Goal: Information Seeking & Learning: Find specific page/section

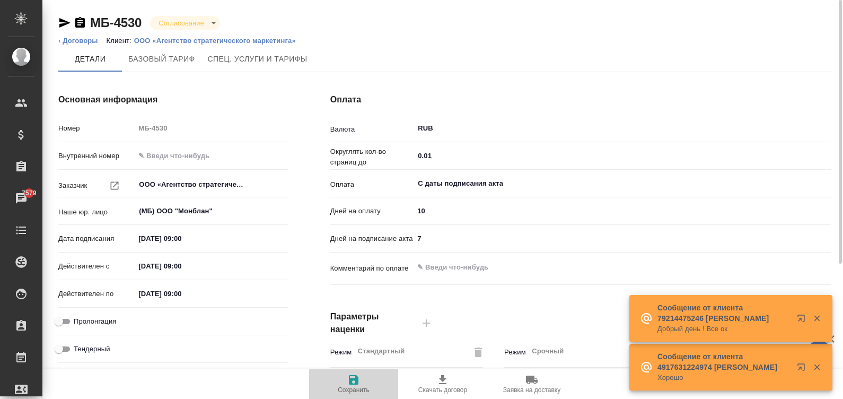
click at [353, 383] on icon "button" at bounding box center [354, 380] width 10 height 10
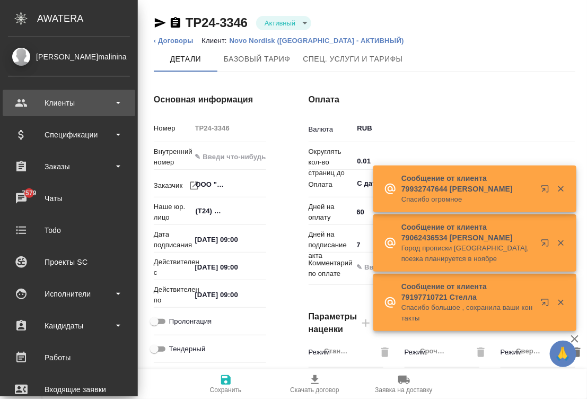
click at [22, 105] on div "Клиенты" at bounding box center [69, 103] width 133 height 27
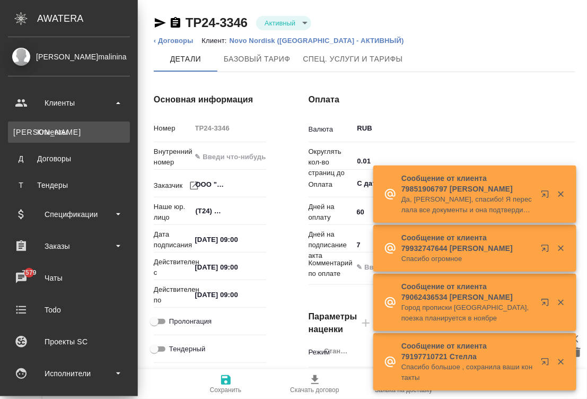
click at [56, 136] on div "Клиенты" at bounding box center [68, 132] width 111 height 11
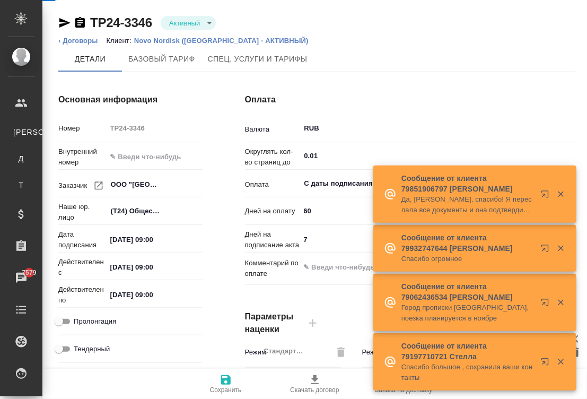
select select "RU"
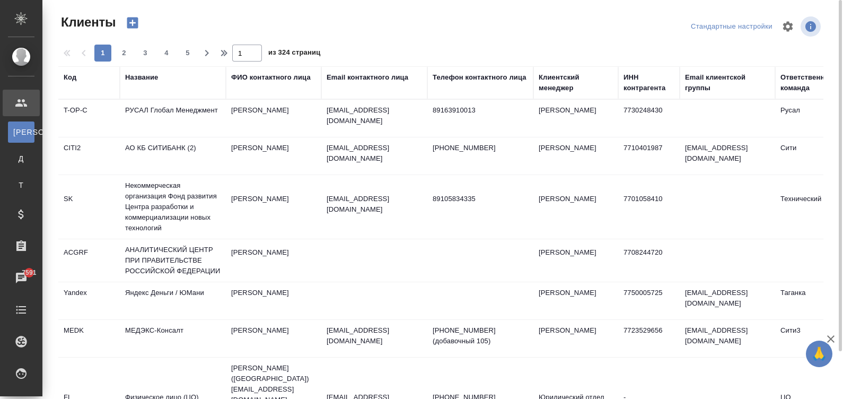
click at [147, 78] on div "Название" at bounding box center [141, 77] width 33 height 11
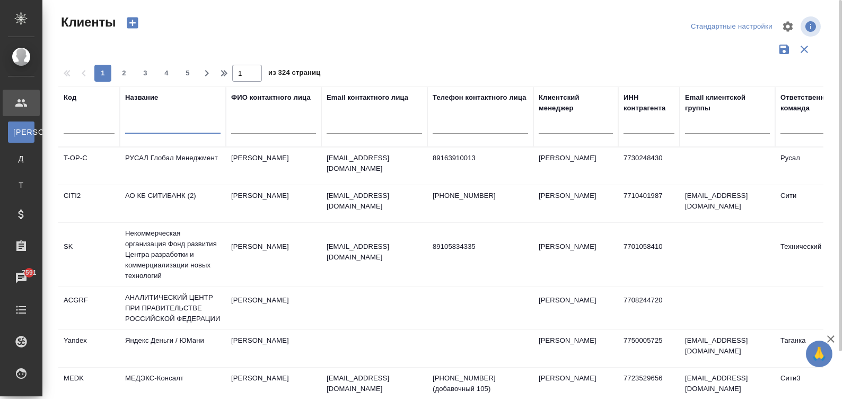
click at [139, 127] on input "text" at bounding box center [172, 126] width 95 height 13
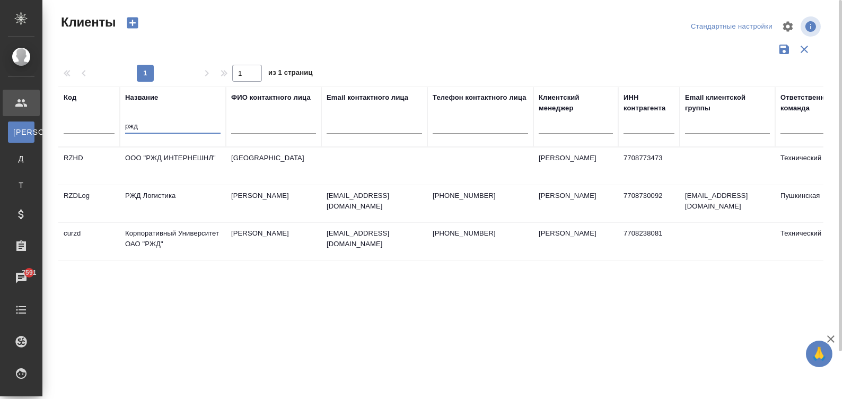
type input "ржд"
click at [197, 242] on td "Корпоративный Университет ОАО "РЖД"" at bounding box center [173, 241] width 106 height 37
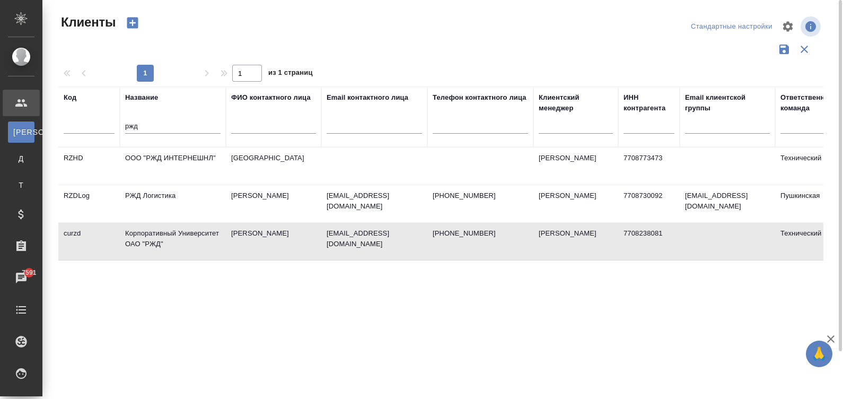
click at [197, 242] on td "Корпоративный Университет ОАО "РЖД"" at bounding box center [173, 241] width 106 height 37
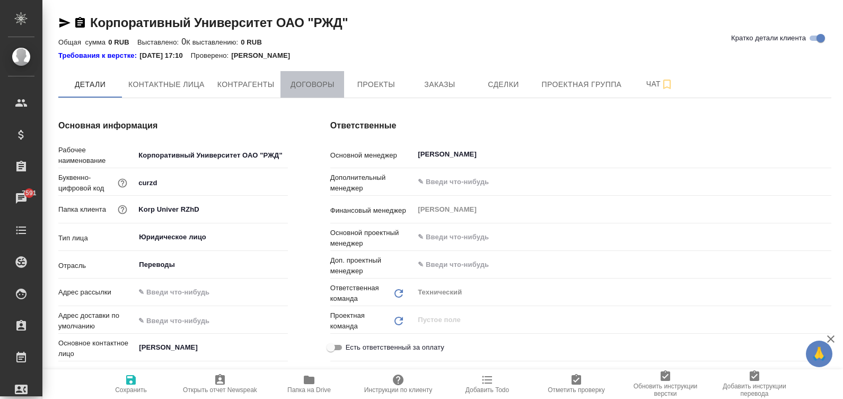
click at [305, 80] on span "Договоры" at bounding box center [312, 84] width 51 height 13
type textarea "x"
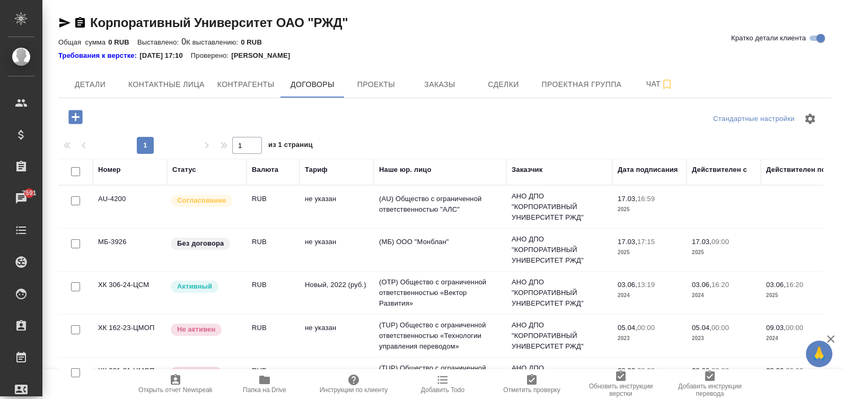
click at [351, 196] on td "не указан" at bounding box center [337, 206] width 74 height 37
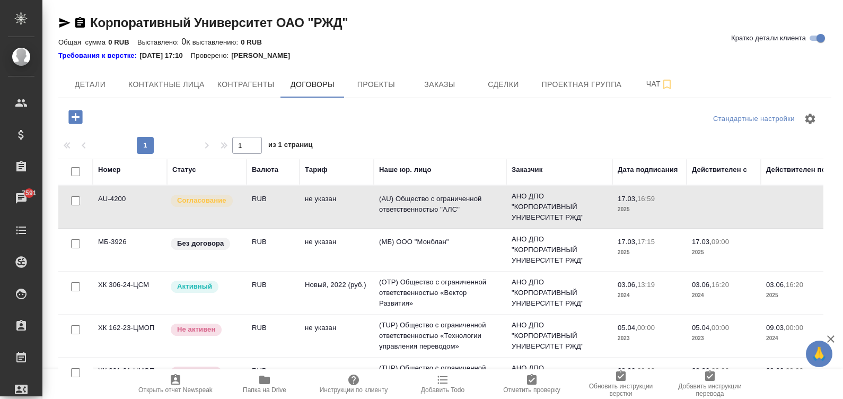
click at [351, 196] on td "не указан" at bounding box center [337, 206] width 74 height 37
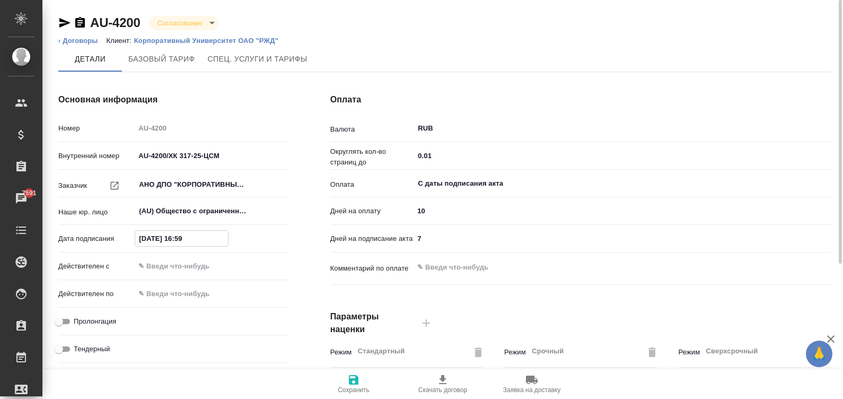
click at [209, 239] on input "17.03.2025 16:59" at bounding box center [181, 238] width 93 height 15
type input "0_.__.____ __:__"
type textarea "x"
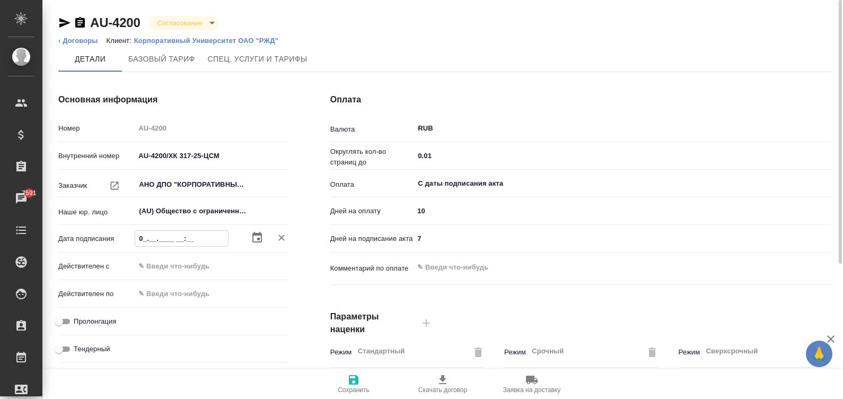
type input "01.__.____ __:__"
type textarea "x"
type input "01.0_.____ __:__"
type textarea "x"
type input "01.09.____ __:__"
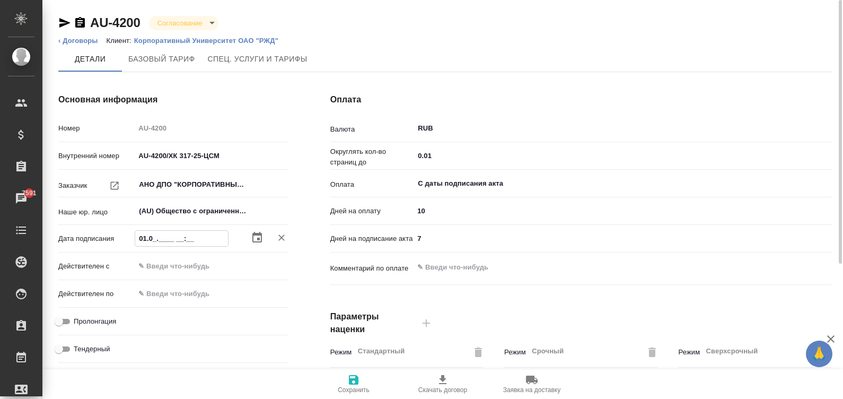
type textarea "x"
type input "01.09.2___ __:__"
type textarea "x"
type input "01.09.20__ __:__"
type textarea "x"
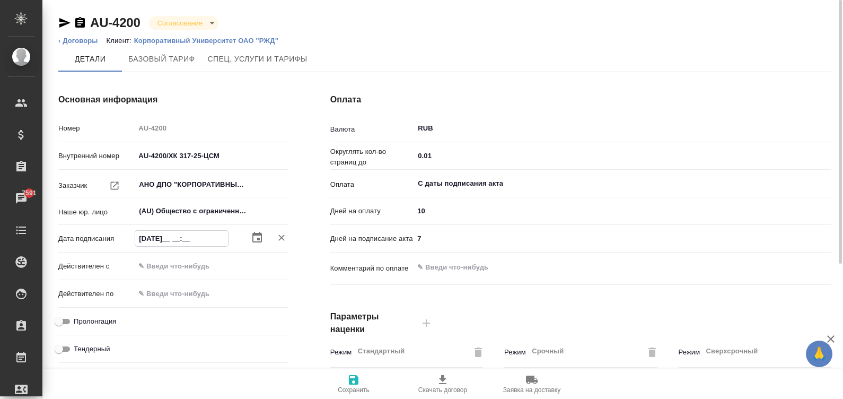
type input "01.09.202_ __:__"
type textarea "x"
type input "01.09.2020 __:__"
type textarea "x"
type input "01.09.202_ __:__"
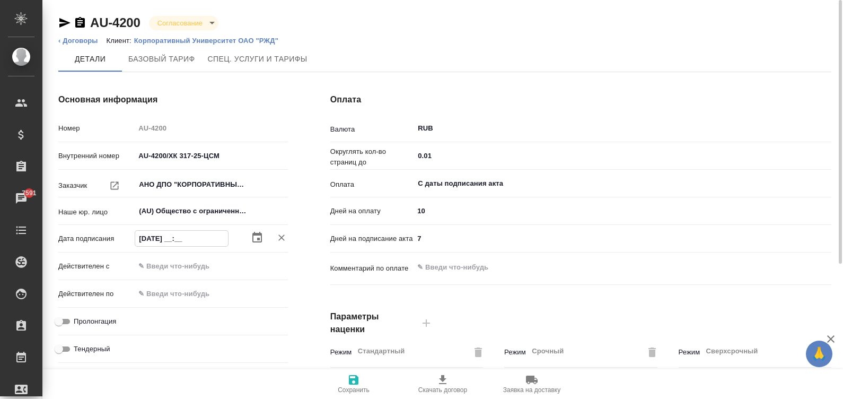
type textarea "x"
type input "01.09.2025 __:__"
type textarea "x"
type input "01.09.2025 0_:__"
type textarea "x"
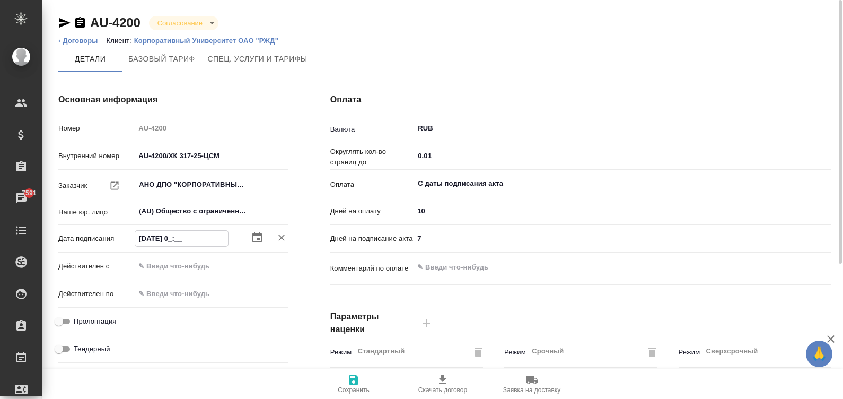
type input "01.09.2025 09:__"
type textarea "x"
type input "01.09.2025 09:0_"
type textarea "x"
type input "01.09.2025 09:00"
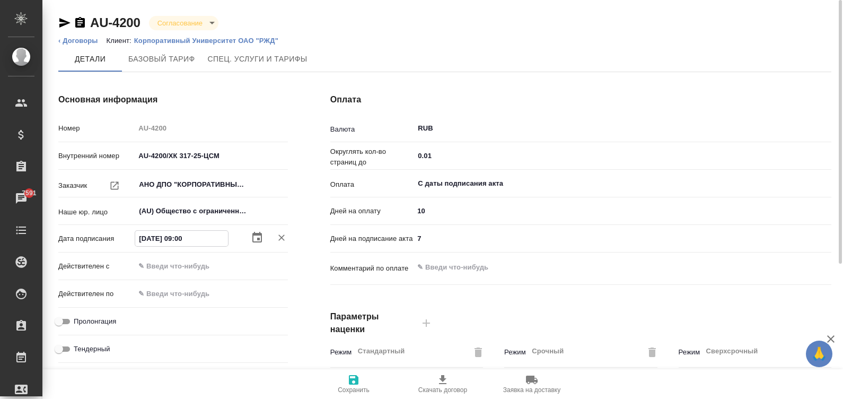
type textarea "x"
type input "01.09.2025 09:00"
click at [210, 266] on input "text" at bounding box center [181, 265] width 93 height 15
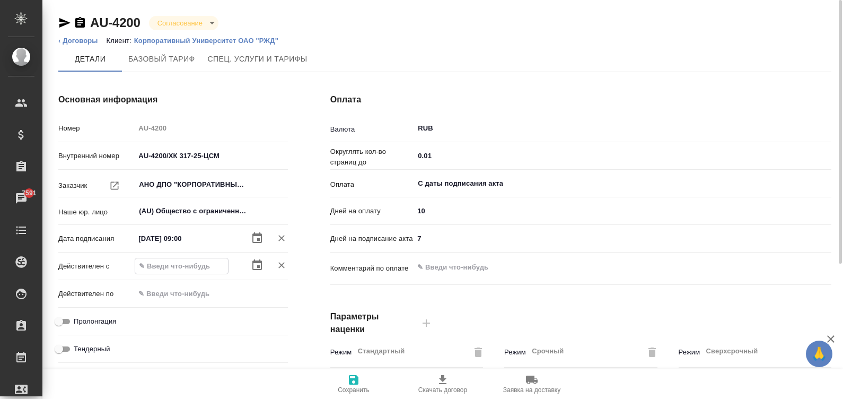
paste input "01.09.2025 09:00"
type input "01.09.2025 09:00"
type textarea "x"
type input "01.09.2025 09:00"
click at [59, 318] on input "Пролонгация" at bounding box center [59, 321] width 38 height 13
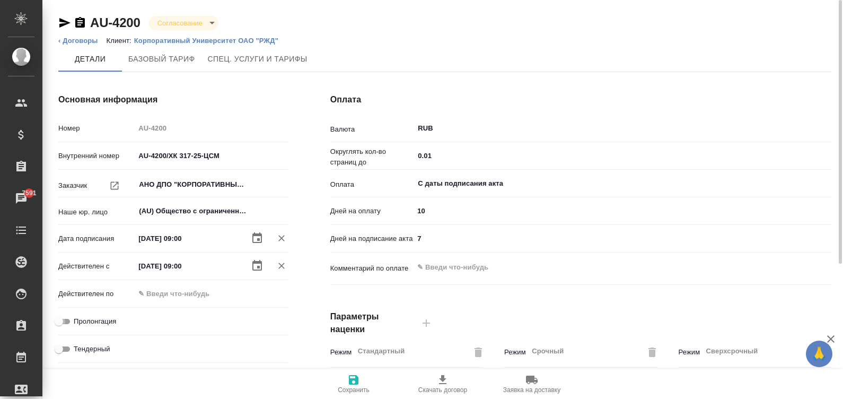
checkbox input "true"
type textarea "x"
click at [360, 383] on span "Сохранить" at bounding box center [353, 383] width 76 height 20
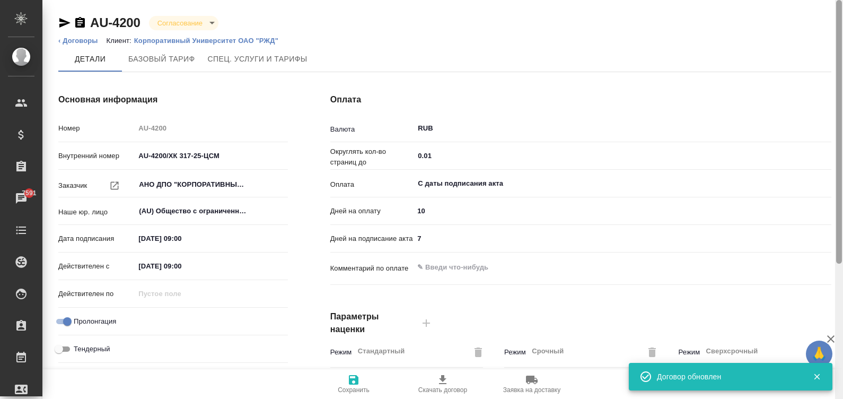
scroll to position [322, 0]
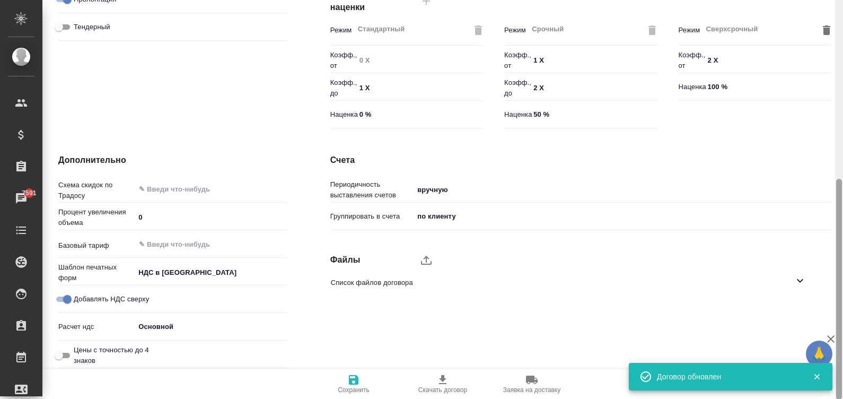
click at [839, 290] on div at bounding box center [839, 199] width 8 height 399
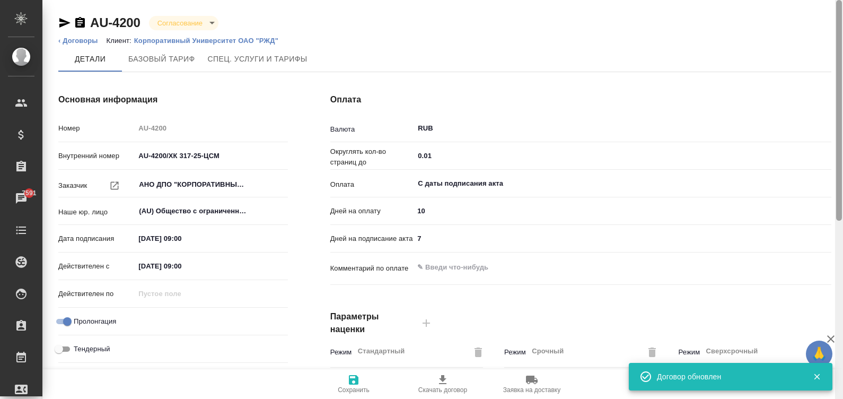
click at [842, 16] on div at bounding box center [839, 199] width 8 height 399
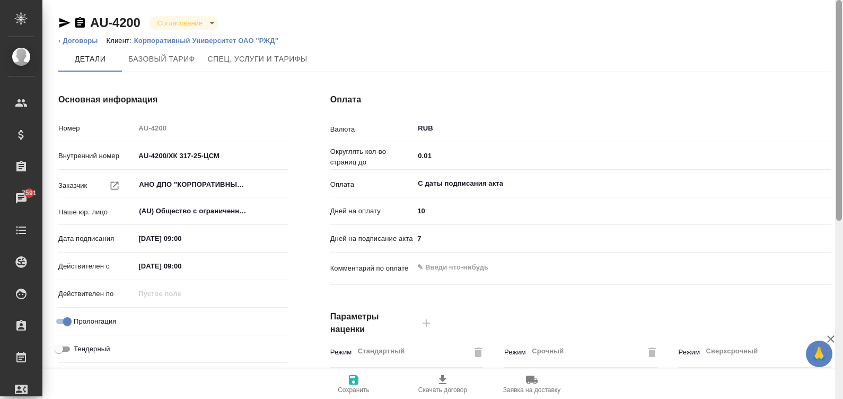
scroll to position [322, 0]
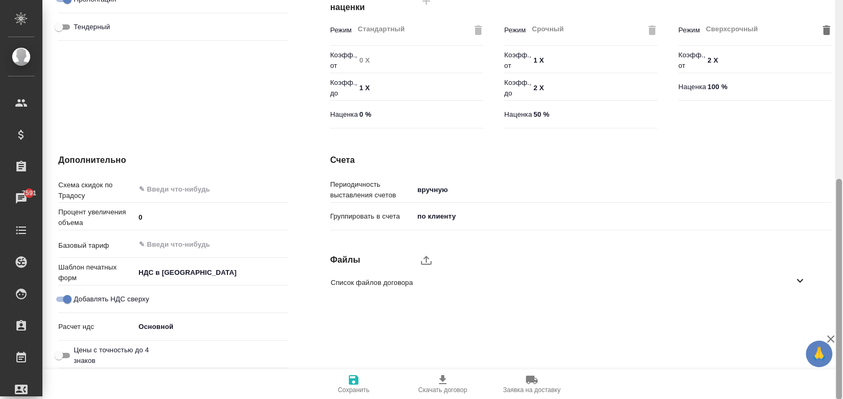
click at [842, 307] on html "🙏 .cls-1 fill:#fff; AWATERA Малинина Мария m.malinina Клиенты Спецификации Зака…" at bounding box center [421, 199] width 843 height 399
click at [415, 259] on label "upload" at bounding box center [425, 259] width 25 height 25
click at [0, 0] on input "upload" at bounding box center [0, 0] width 0 height 0
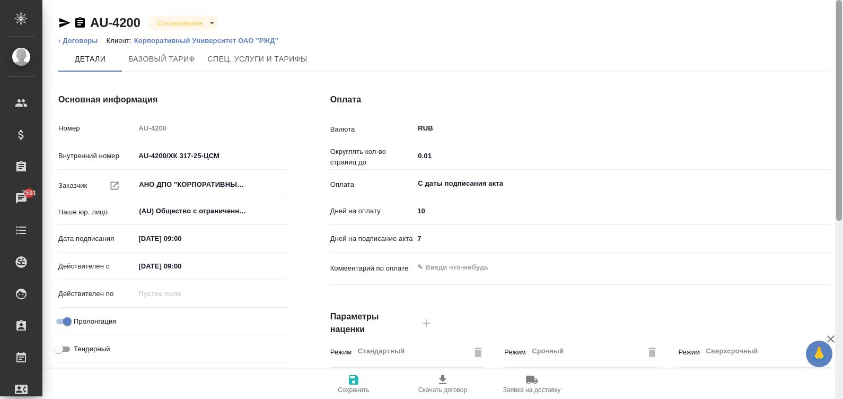
click at [842, 19] on html "🙏 .cls-1 fill:#fff; AWATERA Малинина Мария m.malinina Клиенты Спецификации Зака…" at bounding box center [421, 199] width 843 height 399
type textarea "x"
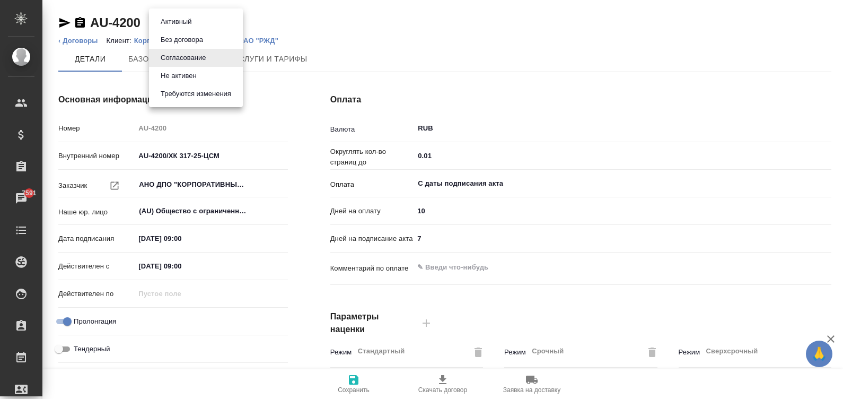
click at [180, 21] on body "🙏 .cls-1 fill:#fff; AWATERA Малинина Мария m.malinina Клиенты Спецификации Зака…" at bounding box center [421, 199] width 843 height 399
click at [199, 17] on li "Активный" at bounding box center [196, 22] width 94 height 18
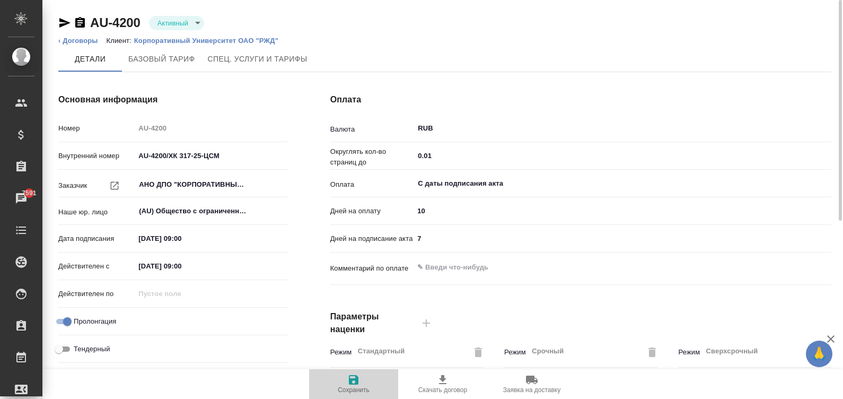
click at [359, 382] on icon "button" at bounding box center [353, 379] width 13 height 13
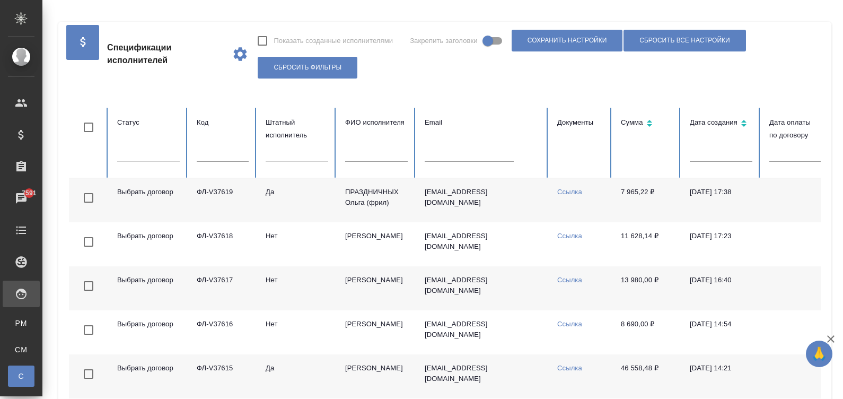
click at [360, 208] on td "ПРАЗДНИЧНЫХ Ольга (фрил)" at bounding box center [377, 200] width 80 height 44
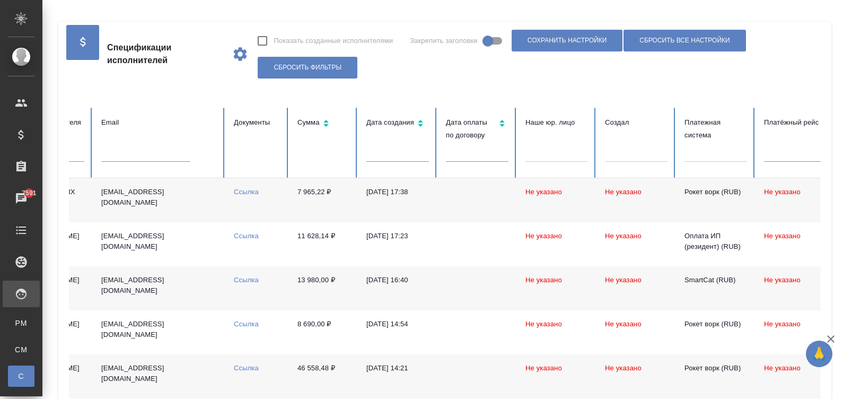
scroll to position [0, 383]
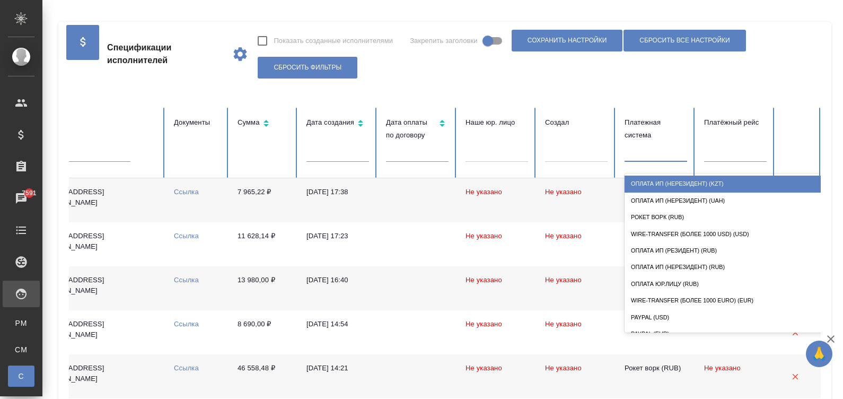
click at [666, 156] on div at bounding box center [655, 151] width 63 height 15
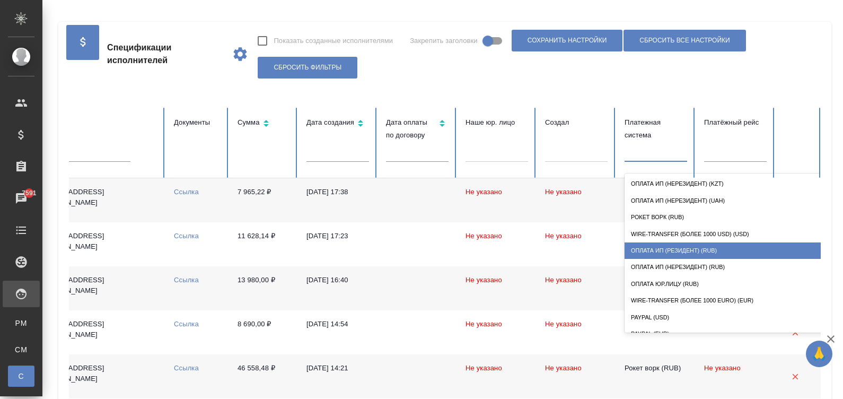
click at [695, 246] on div "Оплата ИП (резидент) (RUB)" at bounding box center [730, 250] width 212 height 16
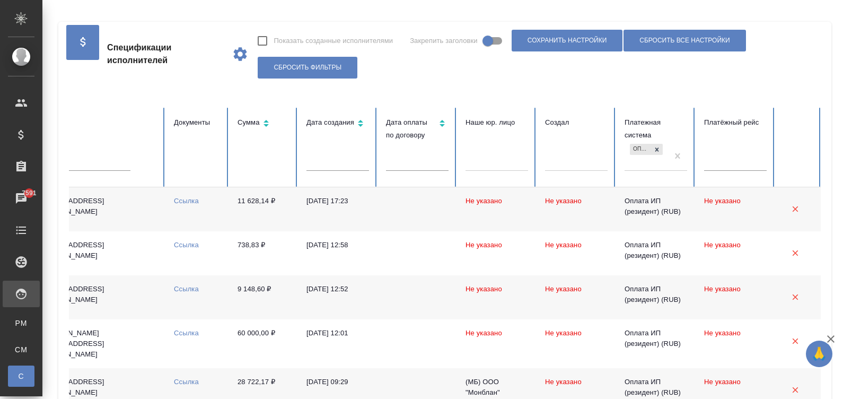
click at [425, 205] on td at bounding box center [417, 209] width 80 height 44
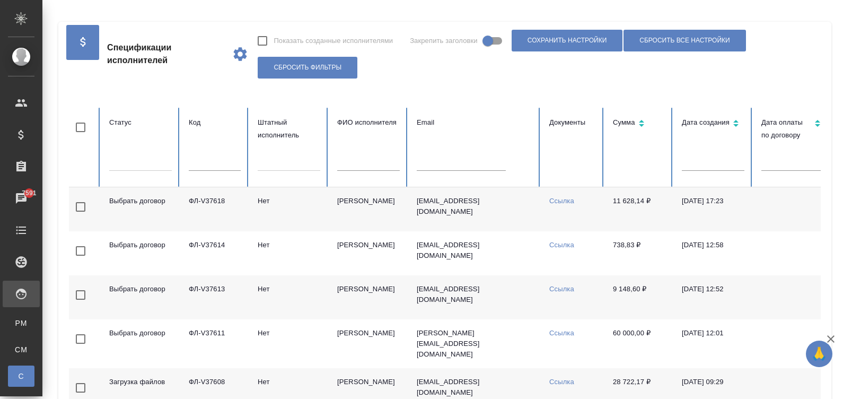
scroll to position [0, 0]
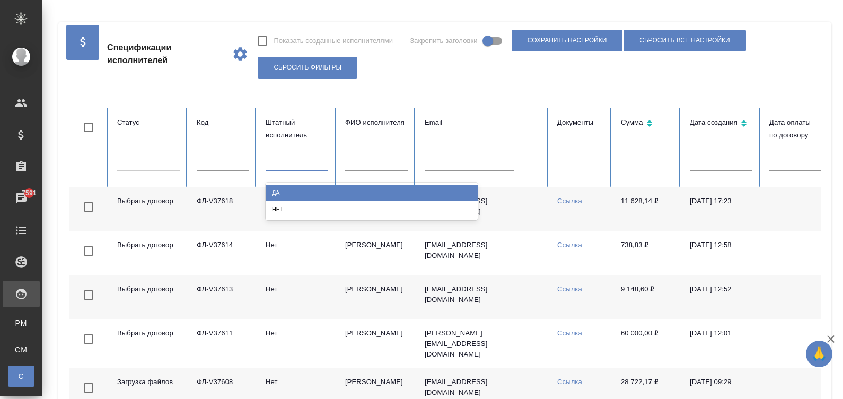
click at [289, 160] on div at bounding box center [297, 159] width 63 height 15
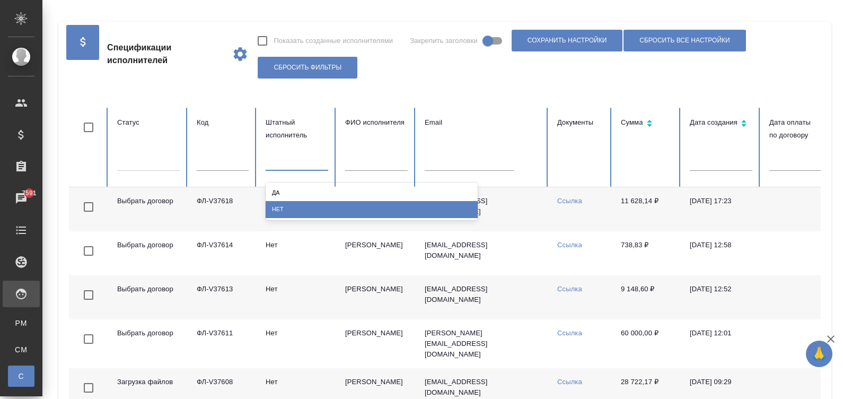
click at [296, 202] on div "Нет" at bounding box center [372, 209] width 212 height 16
click at [293, 213] on div "Нет" at bounding box center [372, 209] width 212 height 16
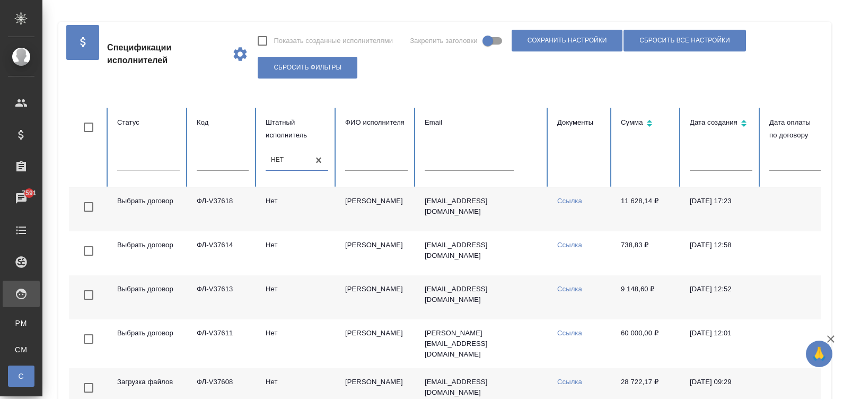
click at [322, 212] on td "Нет" at bounding box center [297, 209] width 80 height 44
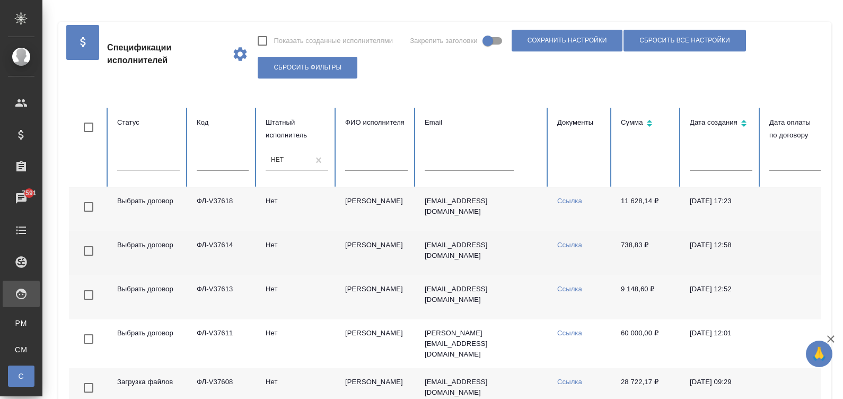
click at [337, 260] on td "[PERSON_NAME]" at bounding box center [377, 253] width 80 height 44
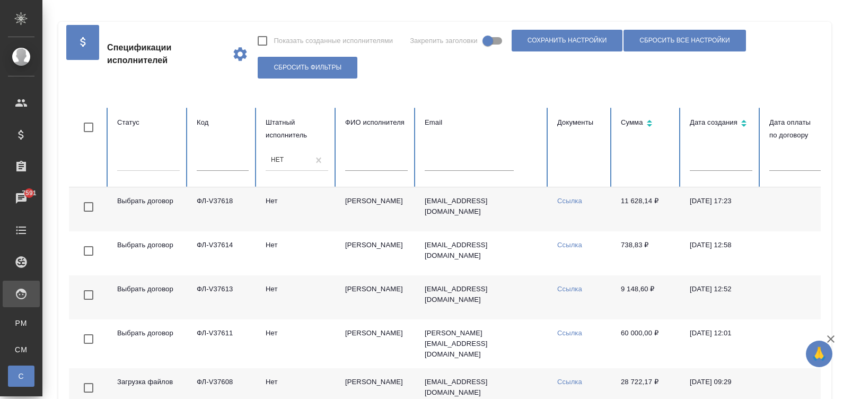
click at [358, 289] on td "[PERSON_NAME]" at bounding box center [377, 297] width 80 height 44
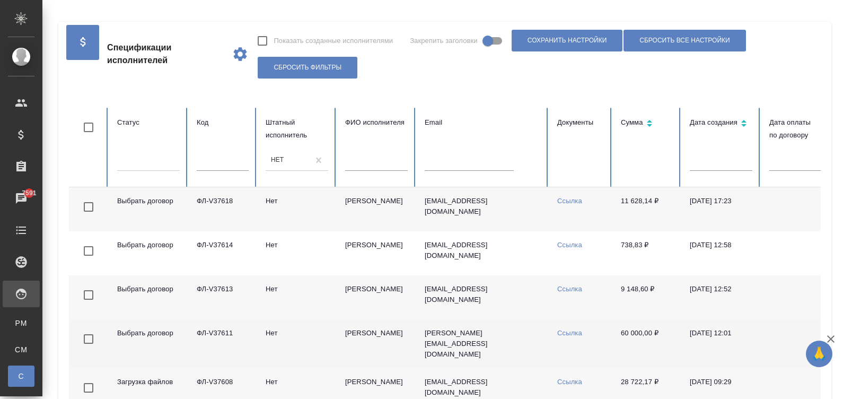
click at [366, 345] on td "[PERSON_NAME]" at bounding box center [377, 343] width 80 height 49
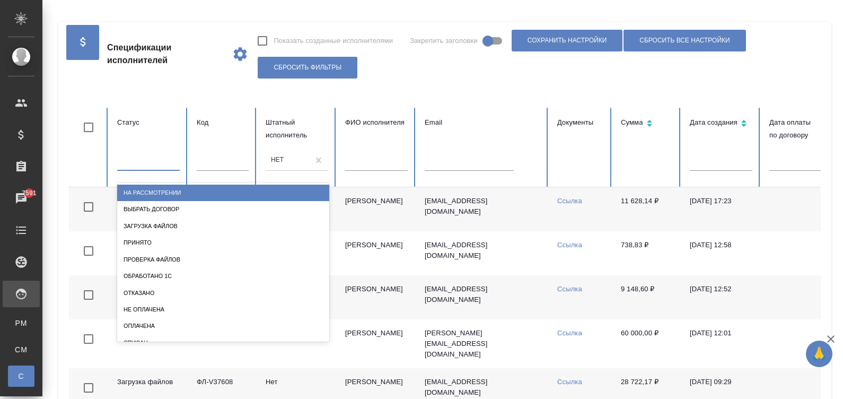
click at [165, 162] on div at bounding box center [148, 159] width 63 height 15
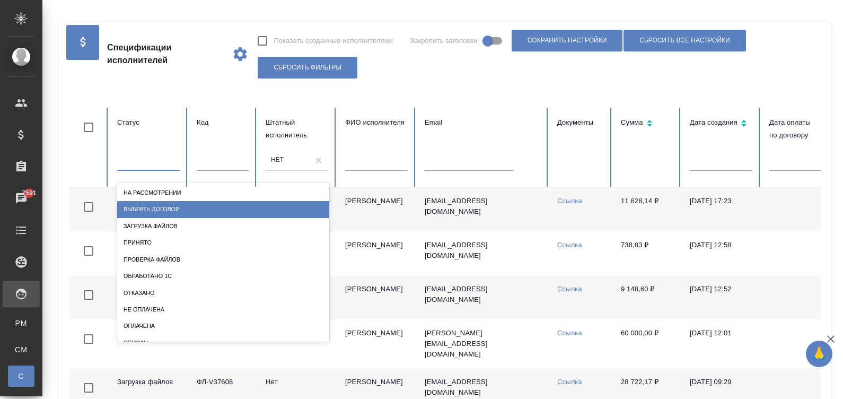
click at [193, 201] on div "Выбрать договор" at bounding box center [223, 209] width 212 height 16
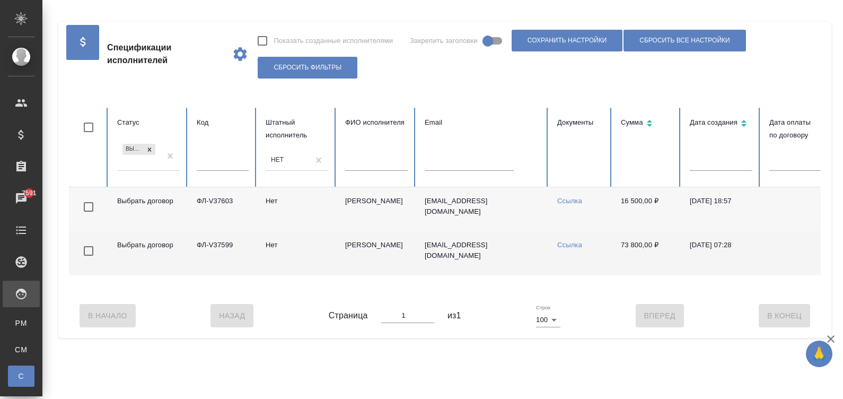
click at [407, 246] on td "[PERSON_NAME]" at bounding box center [377, 253] width 80 height 44
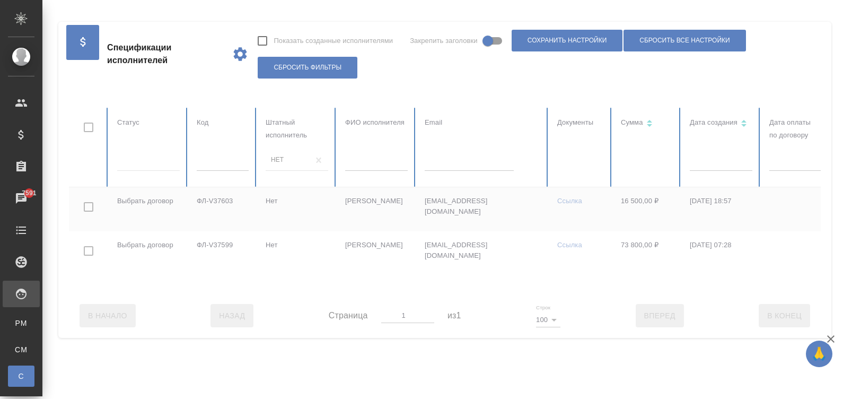
click at [135, 161] on div at bounding box center [636, 201] width 1135 height 186
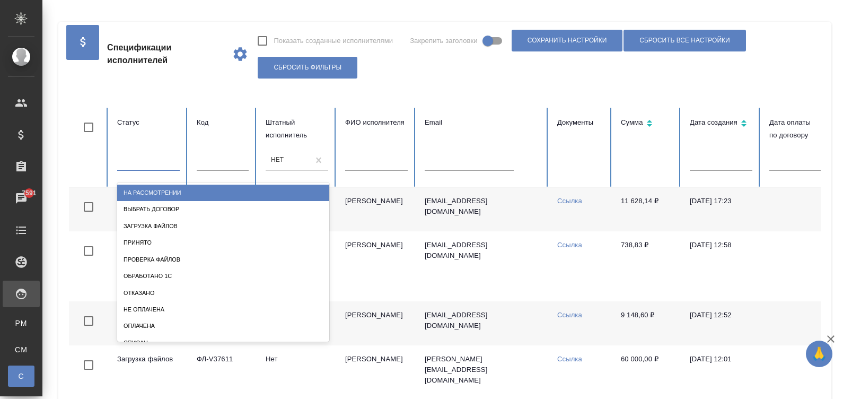
click at [140, 159] on div at bounding box center [148, 159] width 63 height 15
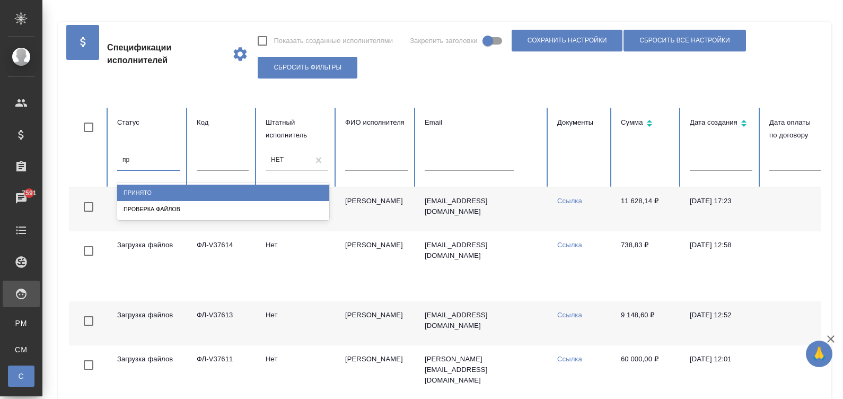
type input "про"
click at [155, 188] on div "Проверка файлов" at bounding box center [223, 192] width 212 height 16
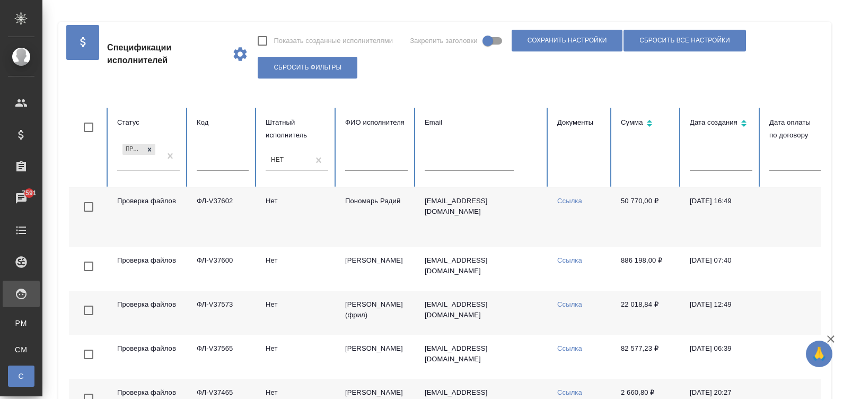
click at [306, 211] on td "Нет" at bounding box center [297, 216] width 80 height 59
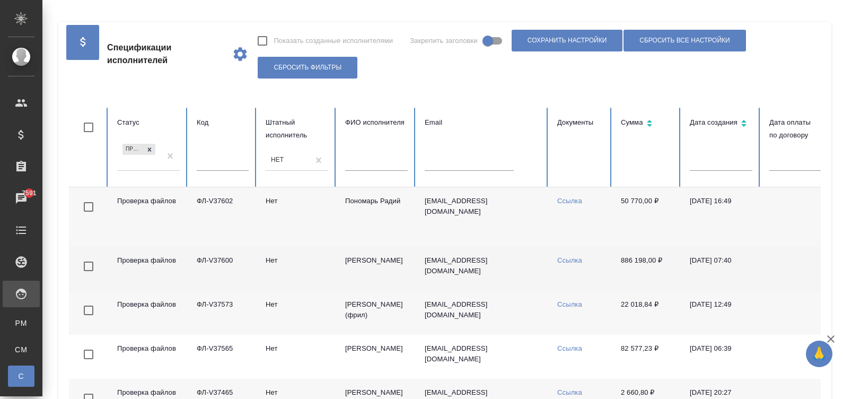
click at [377, 261] on td "[PERSON_NAME]" at bounding box center [377, 268] width 80 height 44
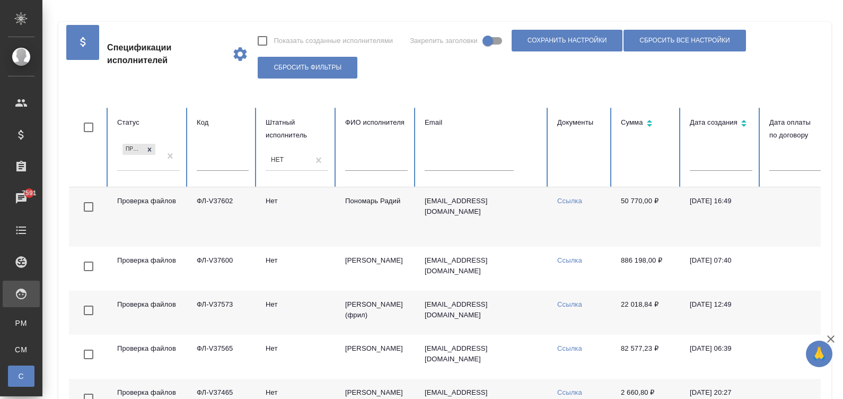
click at [206, 304] on td "ФЛ-V37573" at bounding box center [222, 312] width 69 height 44
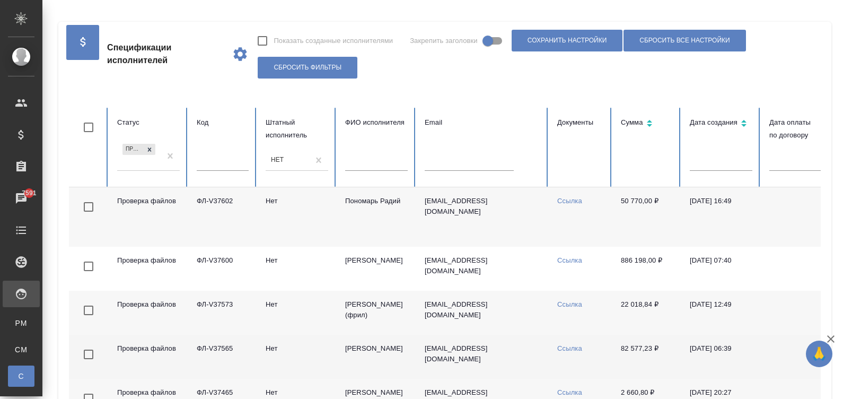
click at [367, 353] on td "[PERSON_NAME]" at bounding box center [377, 356] width 80 height 44
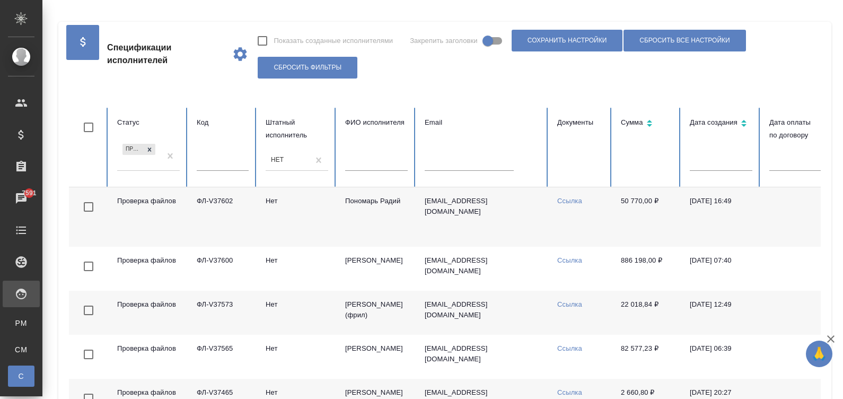
click at [369, 391] on td "[PERSON_NAME]" at bounding box center [377, 400] width 80 height 44
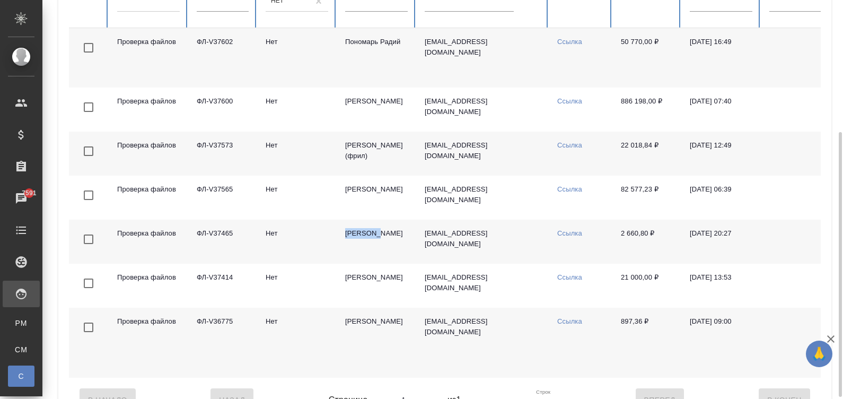
scroll to position [175, 0]
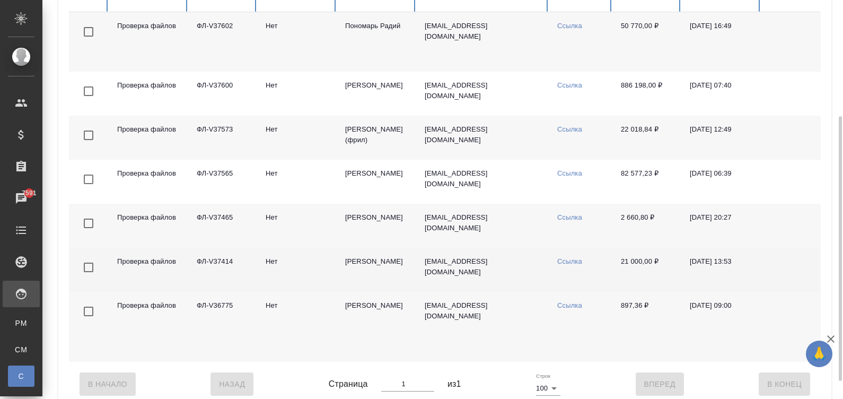
click at [358, 264] on td "[PERSON_NAME]" at bounding box center [377, 270] width 80 height 44
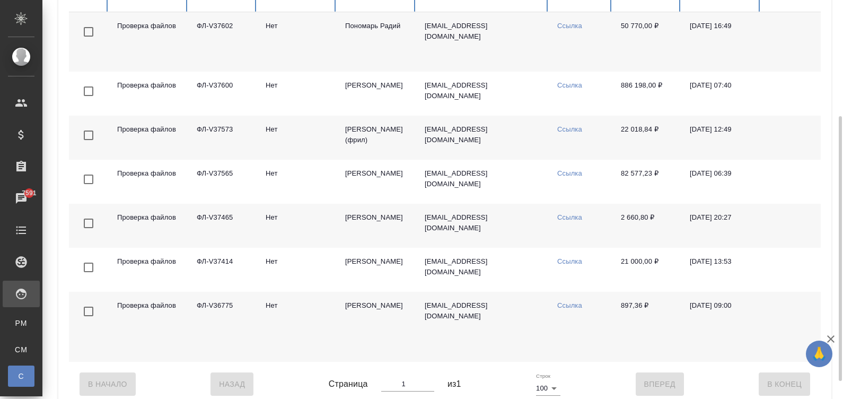
click at [364, 310] on td "[PERSON_NAME]" at bounding box center [377, 327] width 80 height 70
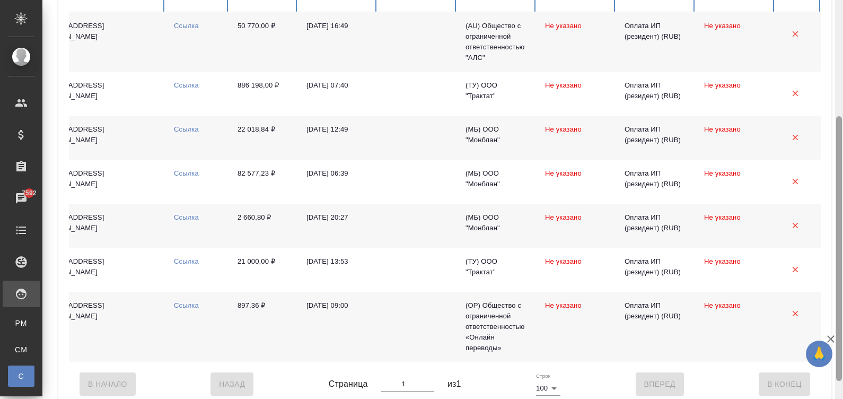
scroll to position [0, 0]
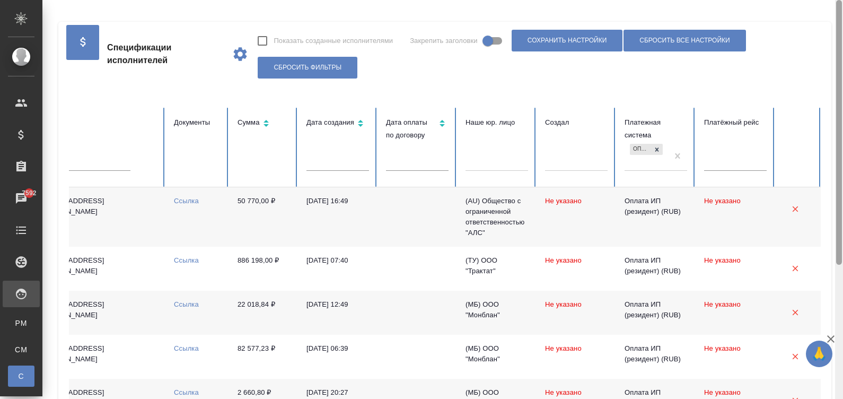
click at [840, 11] on div at bounding box center [839, 199] width 8 height 399
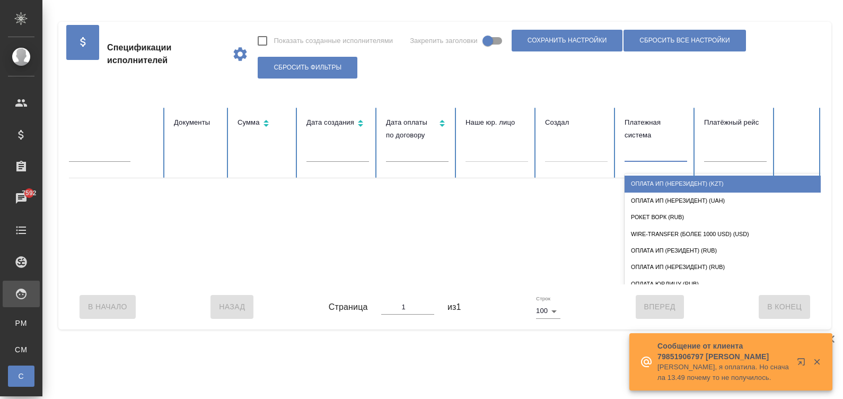
click at [654, 153] on div at bounding box center [655, 151] width 63 height 15
click at [660, 181] on div "Оплата ИП (нерезидент) (KZT)" at bounding box center [730, 183] width 212 height 16
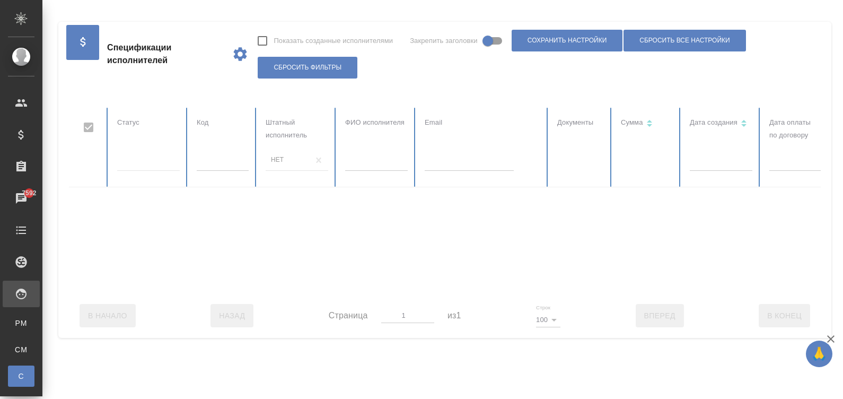
checkbox input "false"
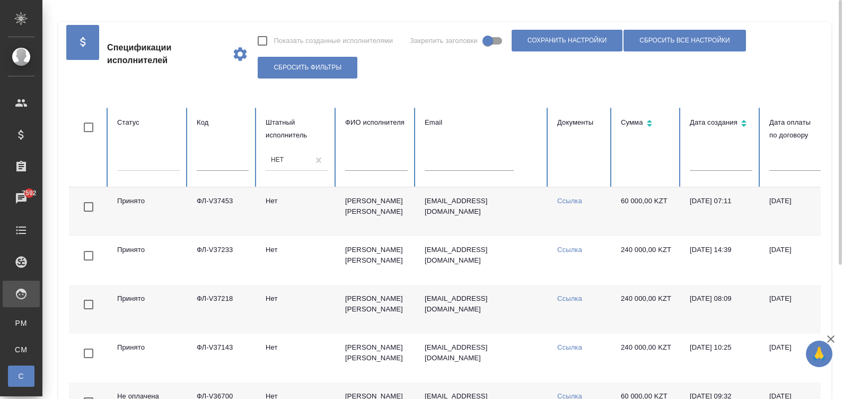
click at [424, 196] on td "[EMAIL_ADDRESS][DOMAIN_NAME]" at bounding box center [482, 211] width 133 height 49
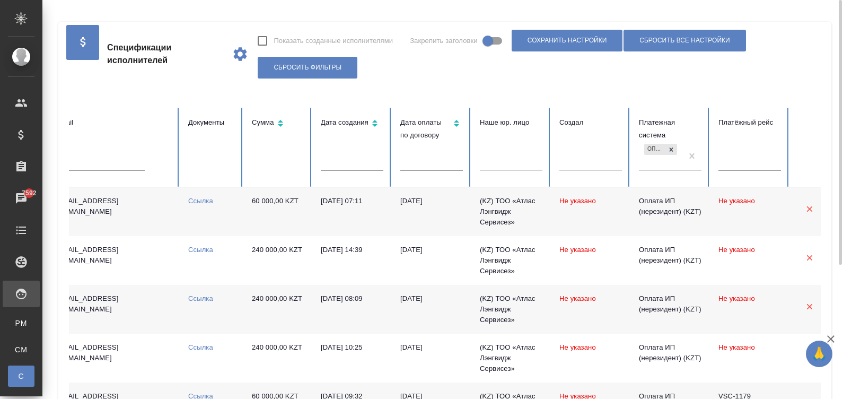
scroll to position [0, 383]
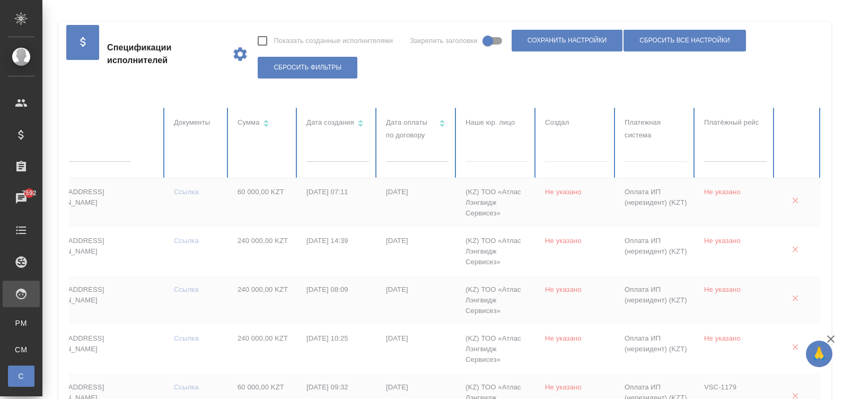
click at [645, 152] on div at bounding box center [655, 151] width 63 height 15
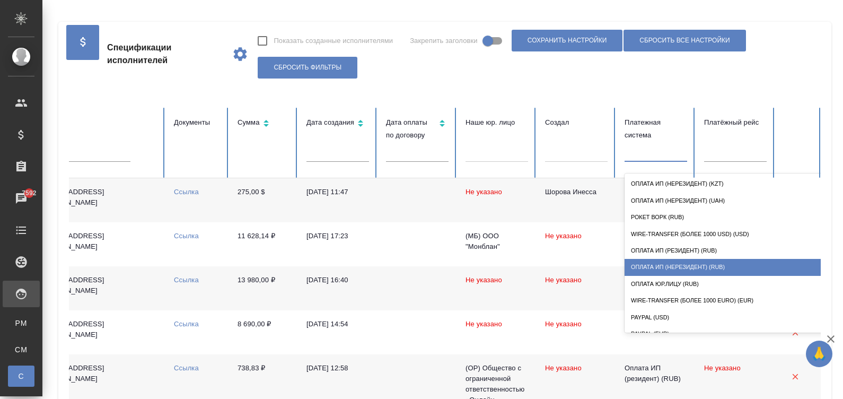
click at [732, 264] on div "Оплата ИП (нерезидент) (RUB)" at bounding box center [730, 267] width 212 height 16
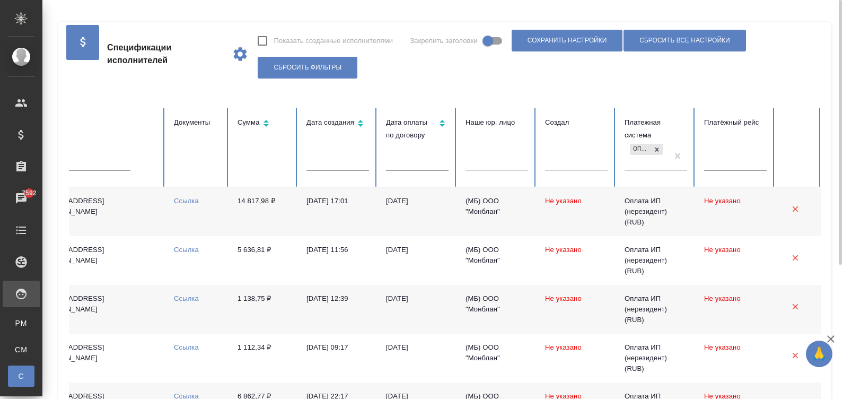
click at [413, 217] on td "[DATE]" at bounding box center [417, 211] width 80 height 49
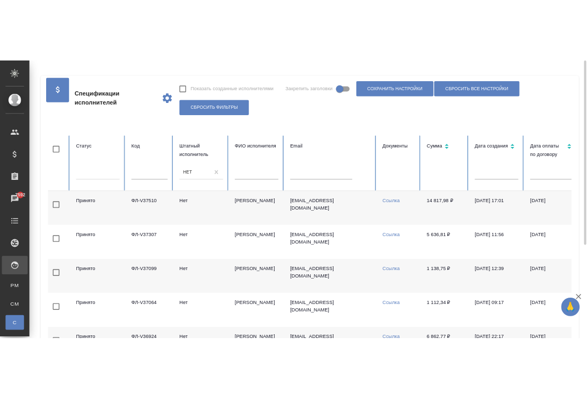
scroll to position [0, 0]
